Goal: Register for event/course

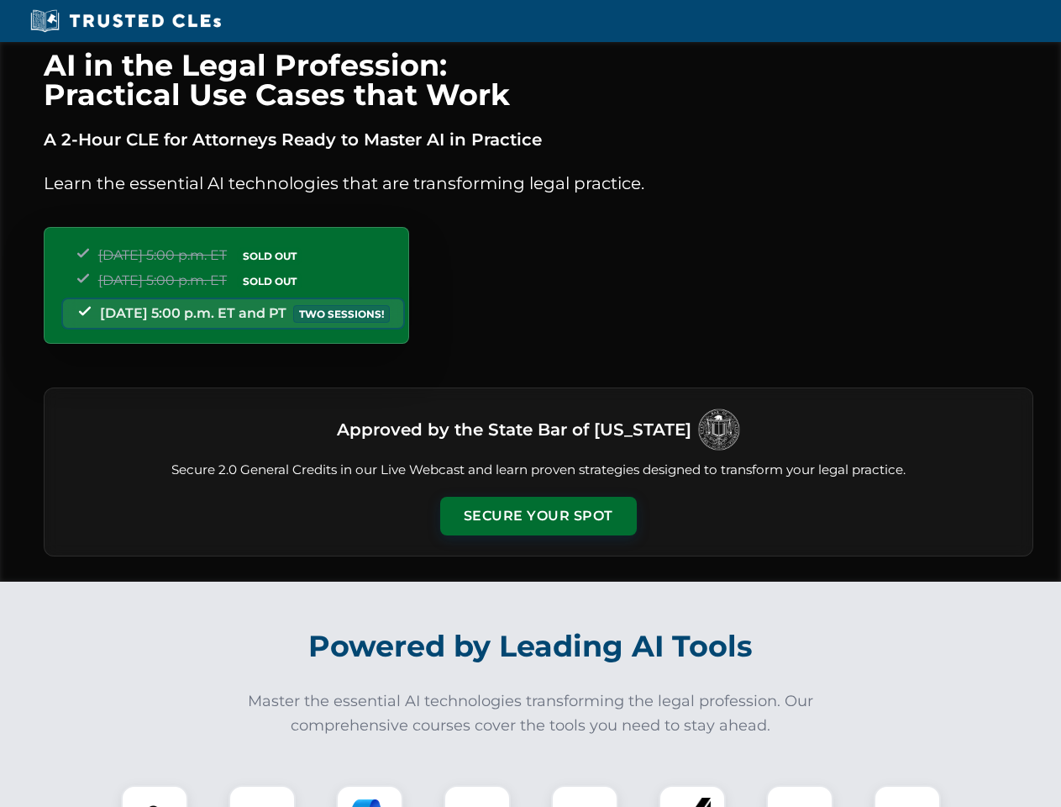
click at [538, 516] on button "Secure Your Spot" at bounding box center [538, 516] width 197 height 39
click at [155, 796] on img at bounding box center [154, 818] width 49 height 49
